Goal: Check status: Check status

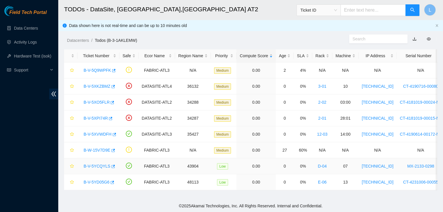
click at [93, 166] on link "B-V-5YCQYLS" at bounding box center [97, 166] width 27 height 5
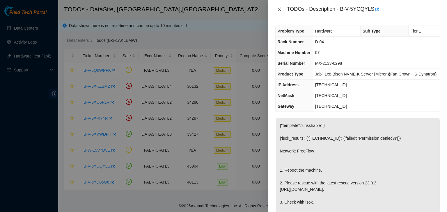
click at [279, 10] on icon "close" at bounding box center [279, 9] width 3 height 3
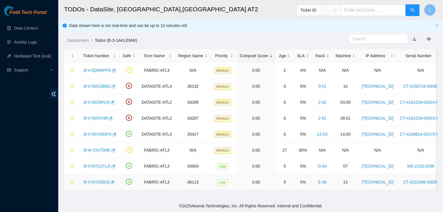
click at [106, 183] on link "B-V-5YD05G6" at bounding box center [97, 182] width 26 height 5
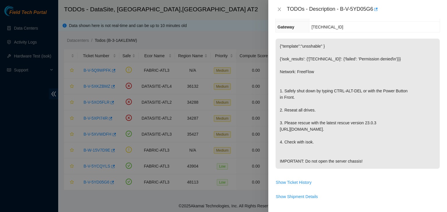
scroll to position [145, 0]
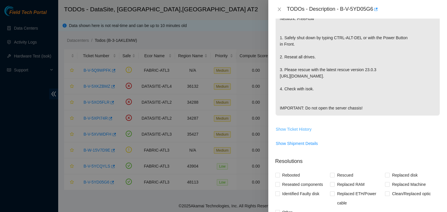
click at [292, 133] on span "Show Ticket History" at bounding box center [294, 129] width 36 height 6
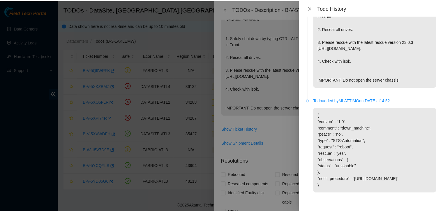
scroll to position [100, 0]
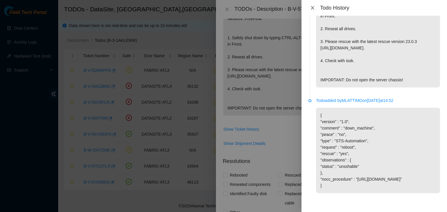
click at [312, 7] on icon "close" at bounding box center [312, 7] width 3 height 3
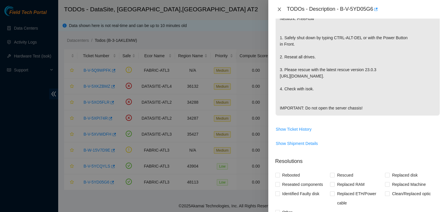
click at [280, 10] on icon "close" at bounding box center [279, 9] width 3 height 3
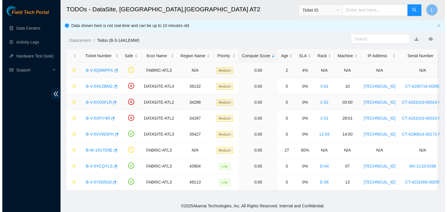
scroll to position [141, 0]
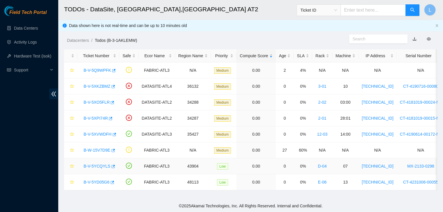
click at [97, 166] on link "B-V-5YCQYLS" at bounding box center [97, 166] width 27 height 5
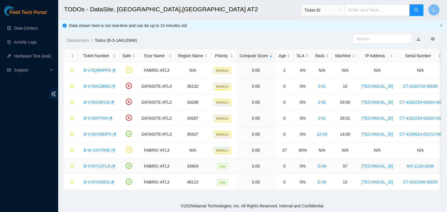
scroll to position [133, 0]
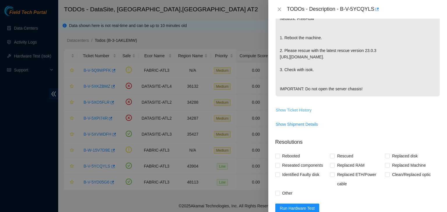
click at [302, 113] on span "Show Ticket History" at bounding box center [294, 110] width 36 height 6
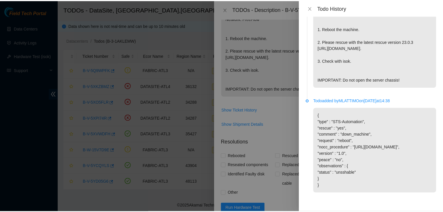
scroll to position [80, 0]
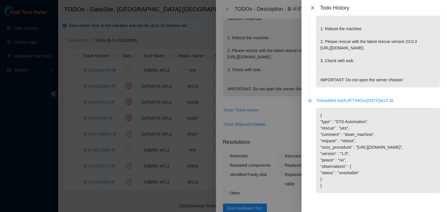
click at [314, 9] on icon "close" at bounding box center [312, 8] width 5 height 5
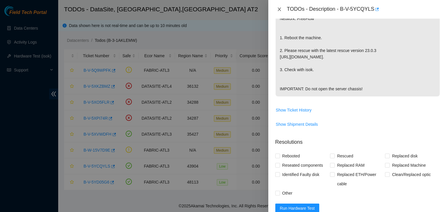
click at [280, 9] on icon "close" at bounding box center [279, 9] width 5 height 5
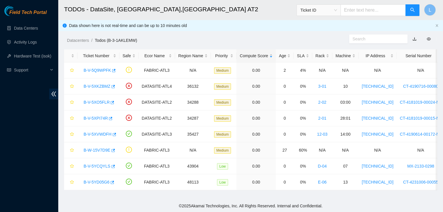
scroll to position [141, 0]
